Goal: Task Accomplishment & Management: Use online tool/utility

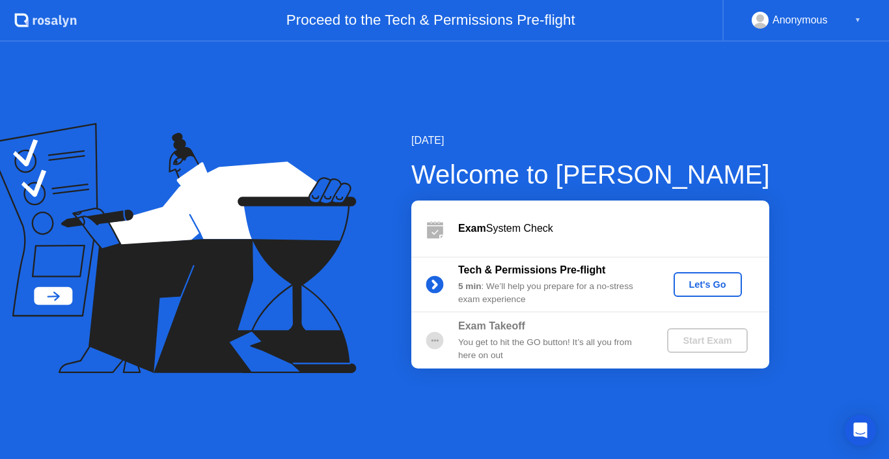
click at [711, 294] on button "Let's Go" at bounding box center [708, 284] width 68 height 25
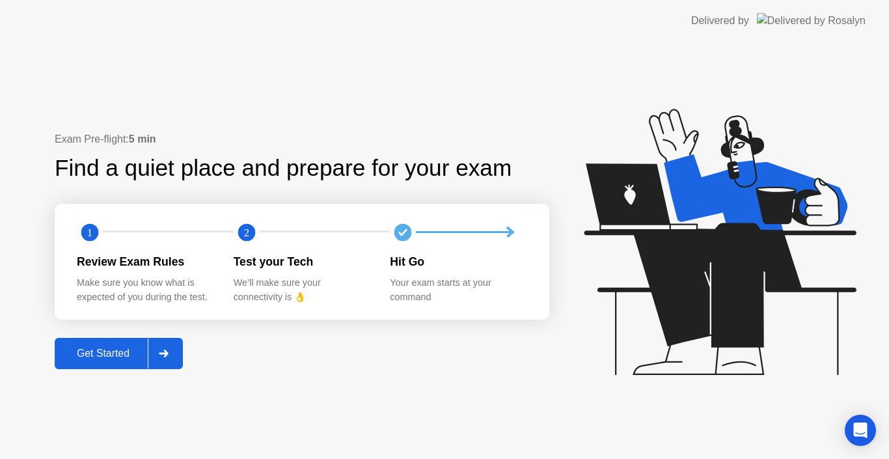
click at [99, 354] on div "Get Started" at bounding box center [103, 354] width 89 height 12
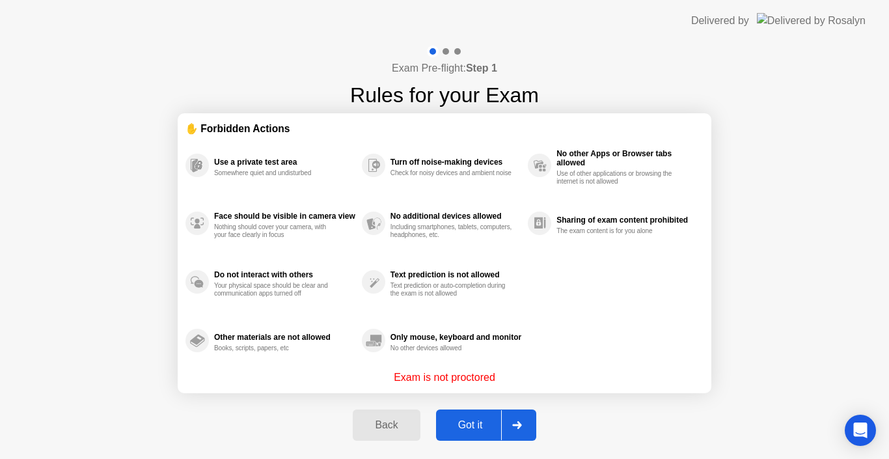
click at [463, 433] on button "Got it" at bounding box center [486, 424] width 100 height 31
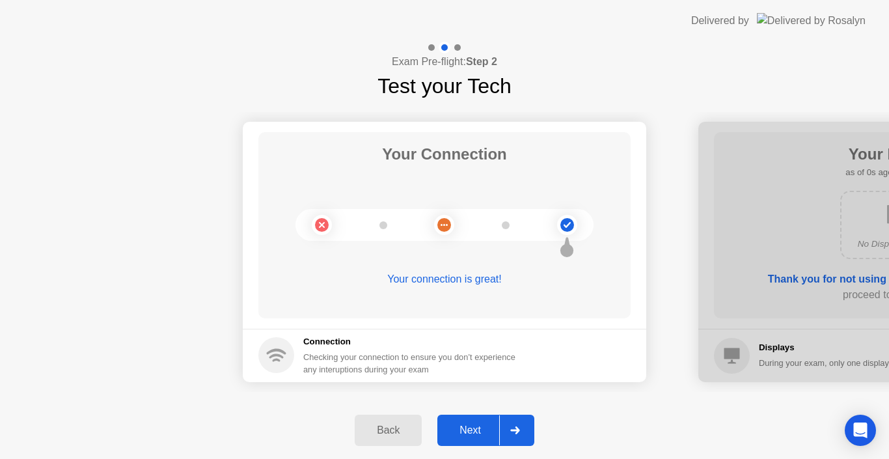
click at [458, 431] on div "Next" at bounding box center [470, 430] width 58 height 12
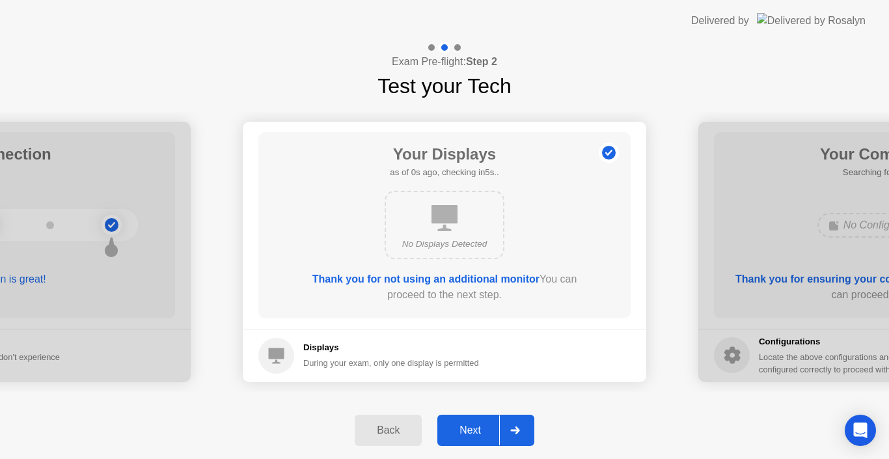
click at [458, 431] on div "Next" at bounding box center [470, 430] width 58 height 12
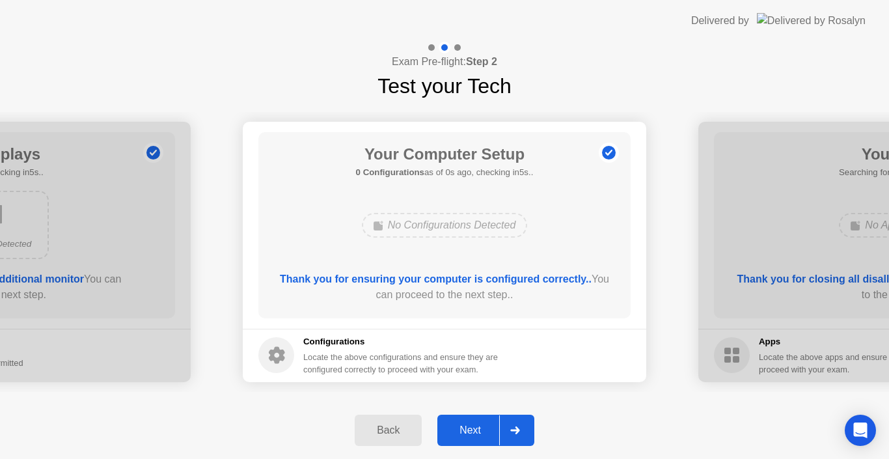
click at [458, 431] on div "Next" at bounding box center [470, 430] width 58 height 12
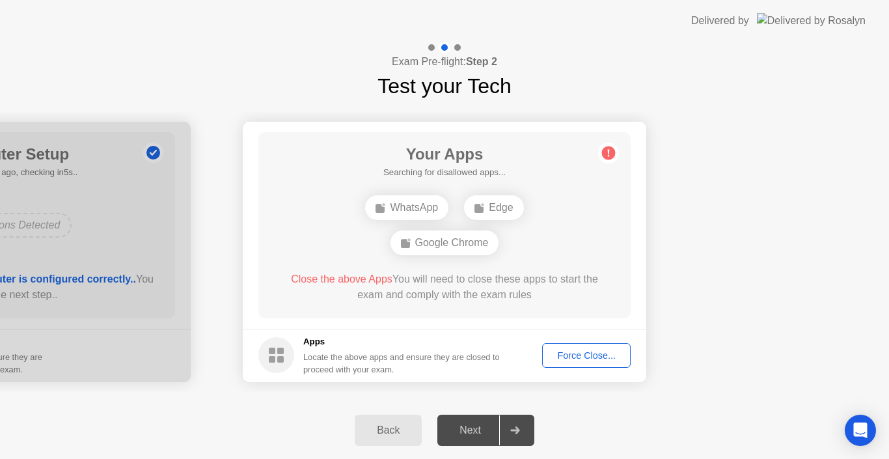
click at [571, 341] on footer "Apps Locate the above apps and ensure they are closed to proceed with your exam…" at bounding box center [444, 355] width 403 height 53
click at [571, 353] on div "Force Close..." at bounding box center [586, 355] width 79 height 10
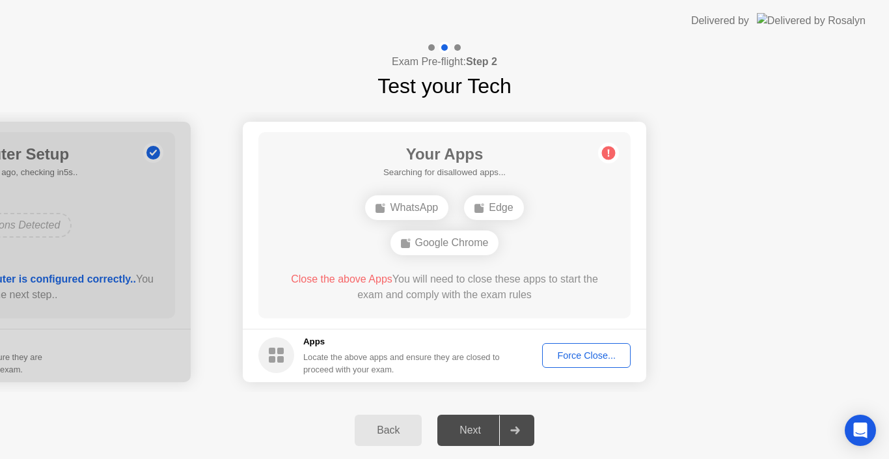
click at [559, 354] on div "Force Close..." at bounding box center [586, 355] width 79 height 10
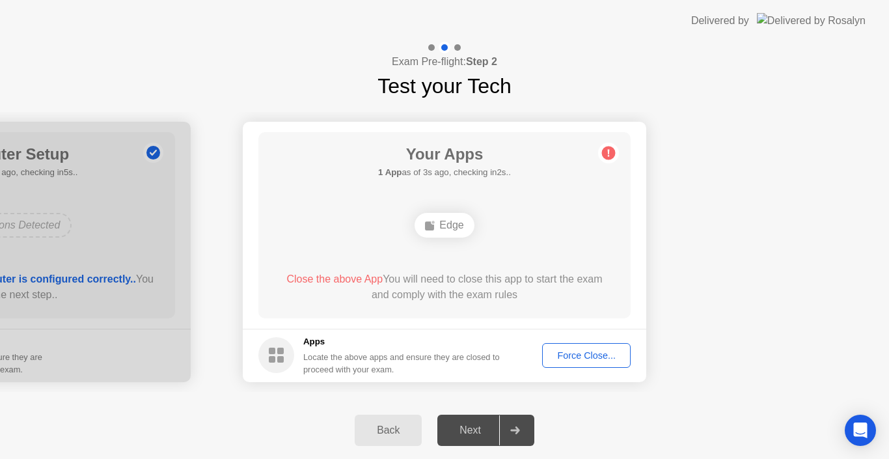
click at [556, 361] on div "Force Close..." at bounding box center [586, 355] width 79 height 10
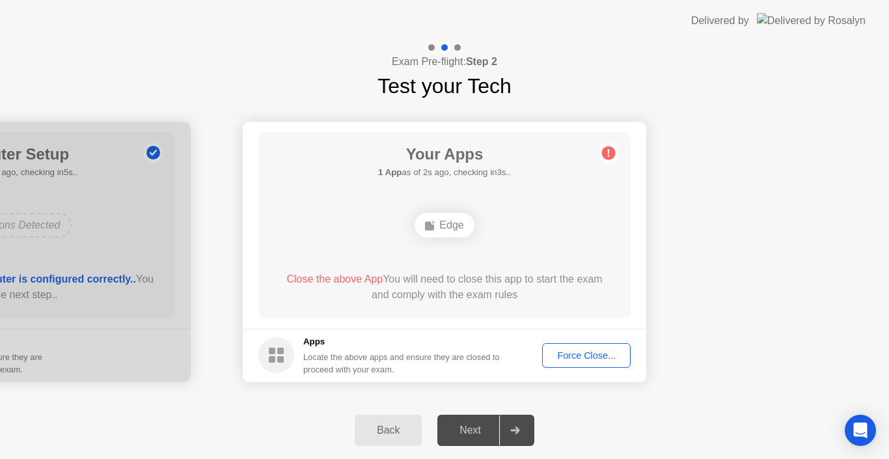
click at [452, 227] on div "Edge" at bounding box center [444, 225] width 59 height 25
click at [357, 351] on div "Locate the above apps and ensure they are closed to proceed with your exam." at bounding box center [401, 363] width 197 height 25
click at [303, 343] on h5 "Apps" at bounding box center [401, 341] width 197 height 13
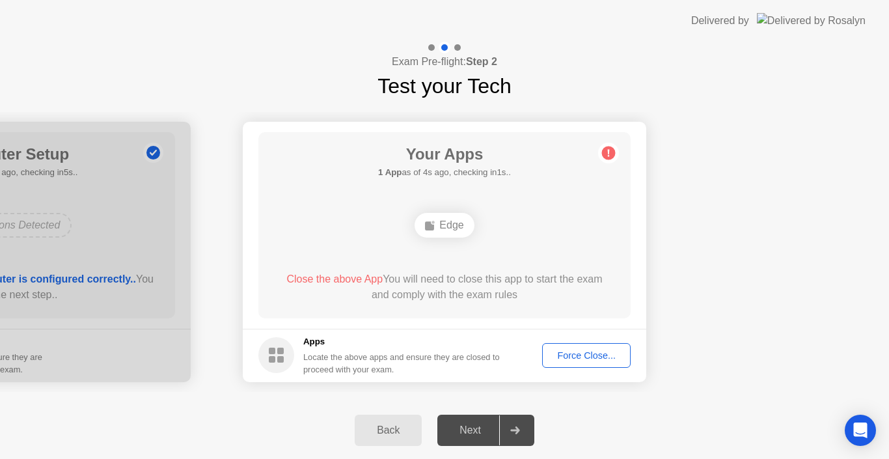
click at [596, 355] on div "Force Close..." at bounding box center [586, 355] width 79 height 10
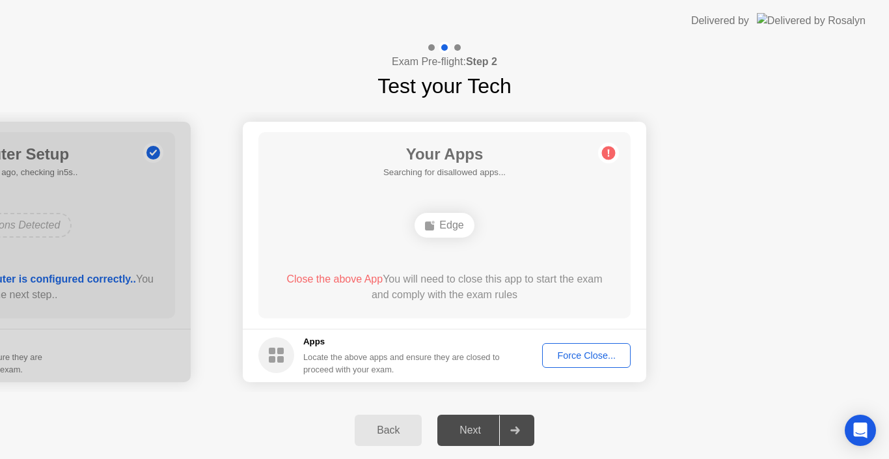
click at [608, 150] on icon at bounding box center [609, 152] width 2 height 7
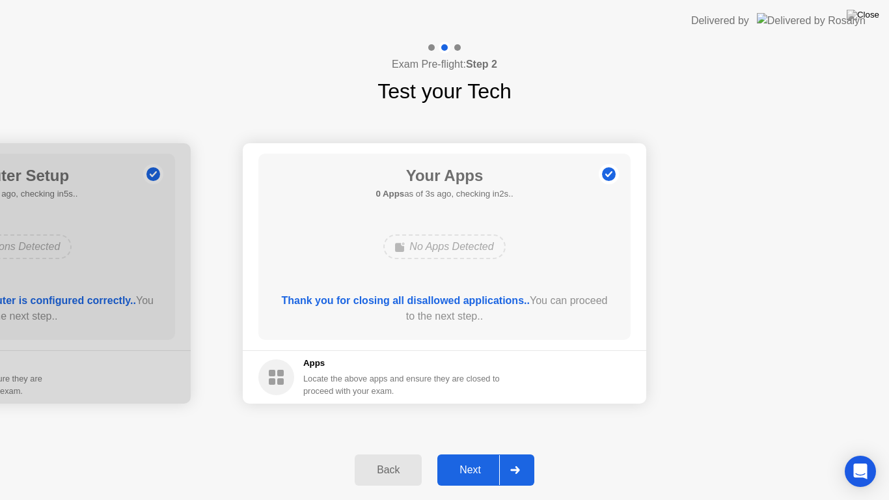
click at [482, 458] on div "Next" at bounding box center [470, 470] width 58 height 12
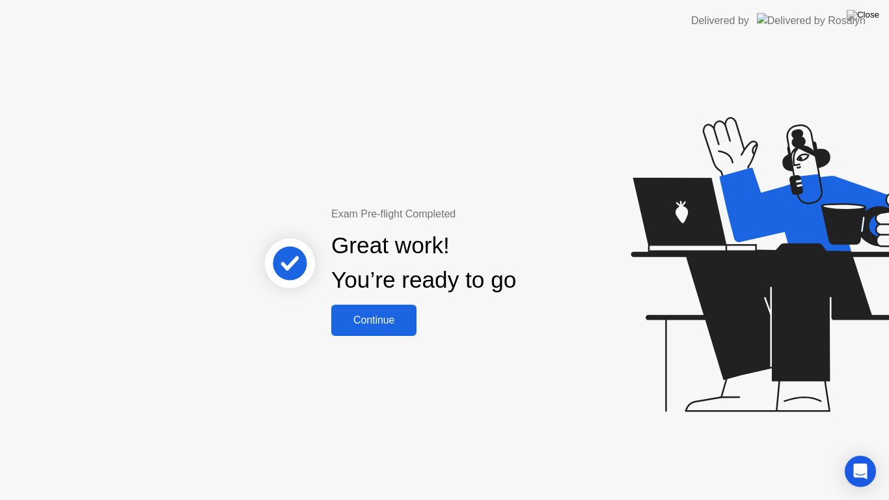
click at [377, 320] on div "Continue" at bounding box center [373, 320] width 77 height 12
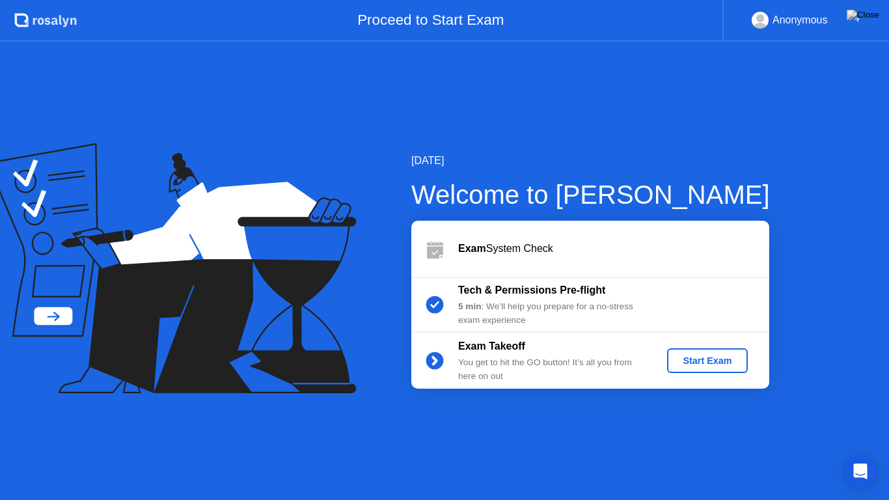
click at [723, 363] on div "Start Exam" at bounding box center [707, 360] width 70 height 10
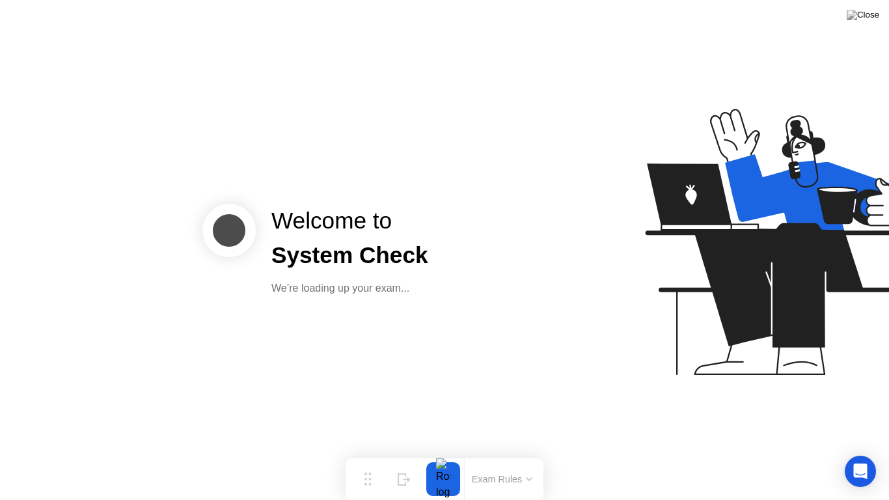
click at [336, 246] on div "System Check" at bounding box center [349, 255] width 157 height 34
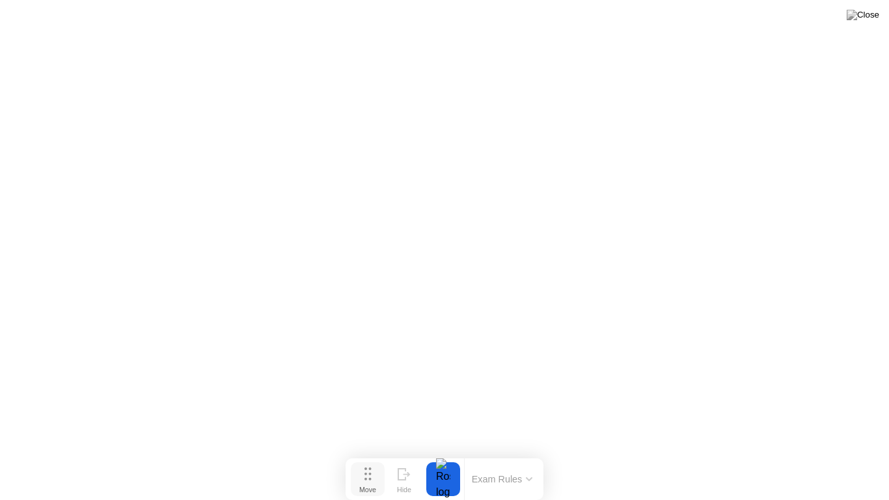
click at [368, 458] on icon at bounding box center [367, 473] width 7 height 13
click div "End Proctoring Session"
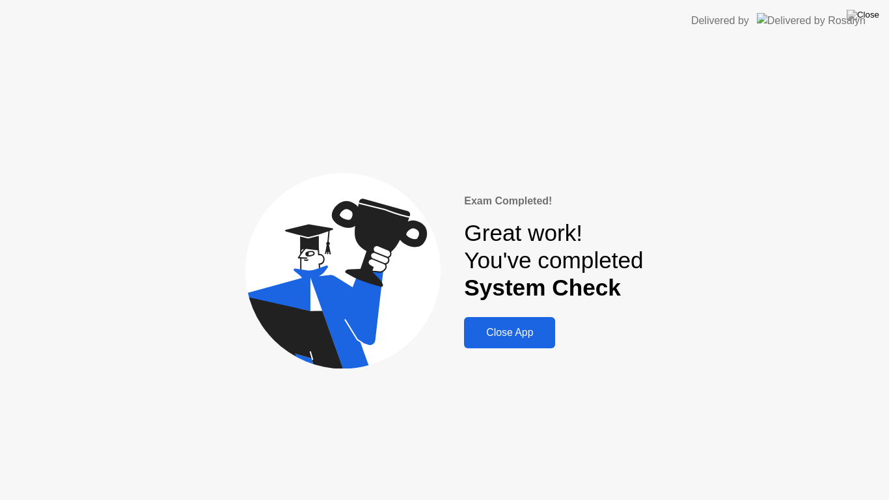
click at [530, 336] on div "Close App" at bounding box center [509, 333] width 83 height 12
